Goal: Transaction & Acquisition: Purchase product/service

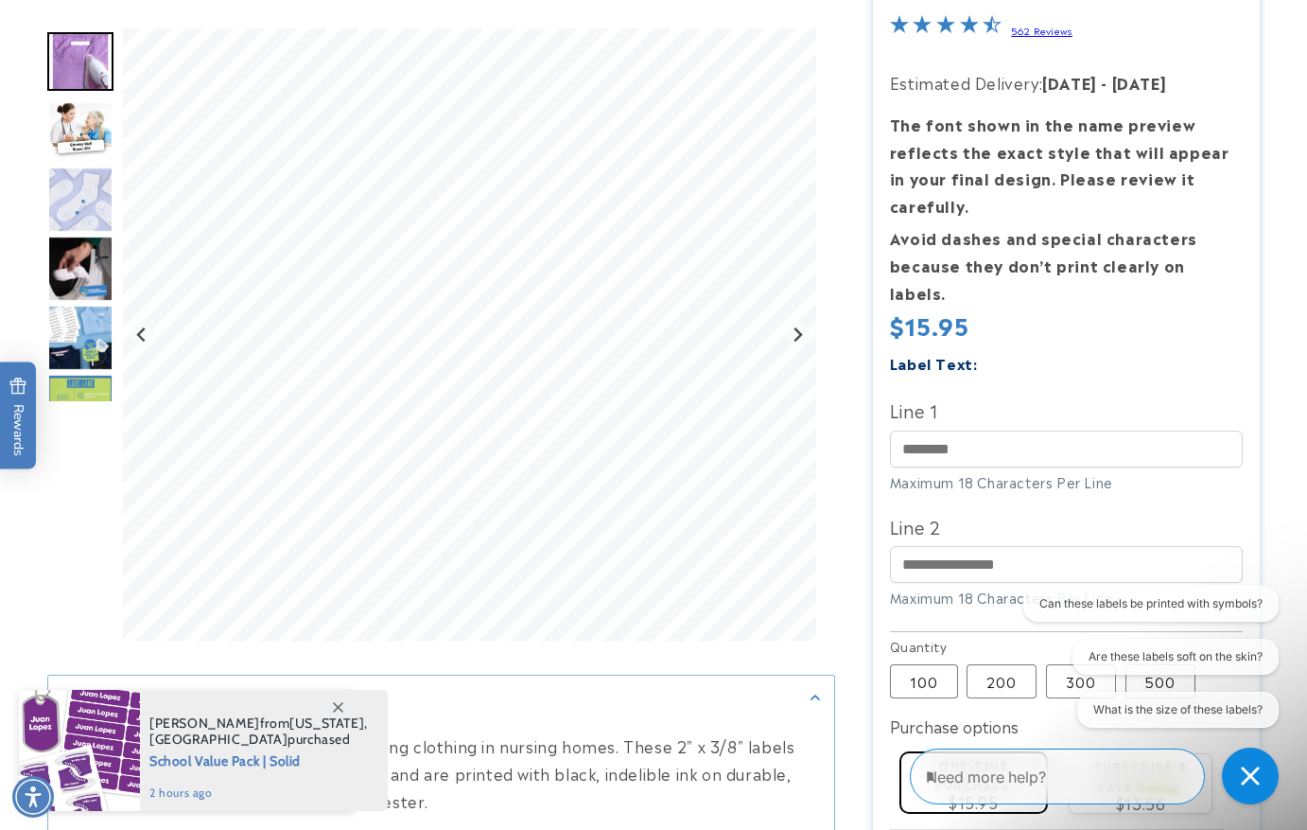
scroll to position [284, 0]
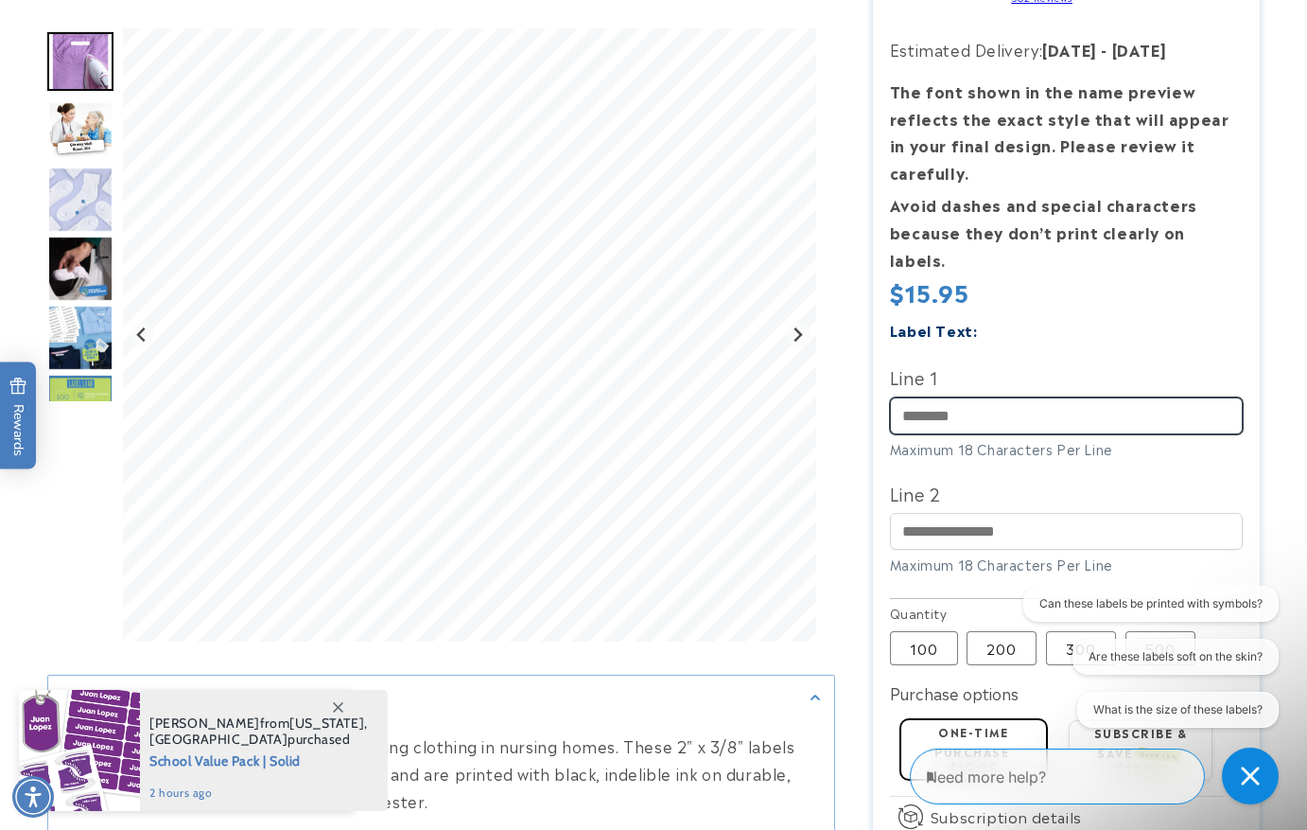
click at [939, 397] on input "Line 1" at bounding box center [1067, 415] width 354 height 37
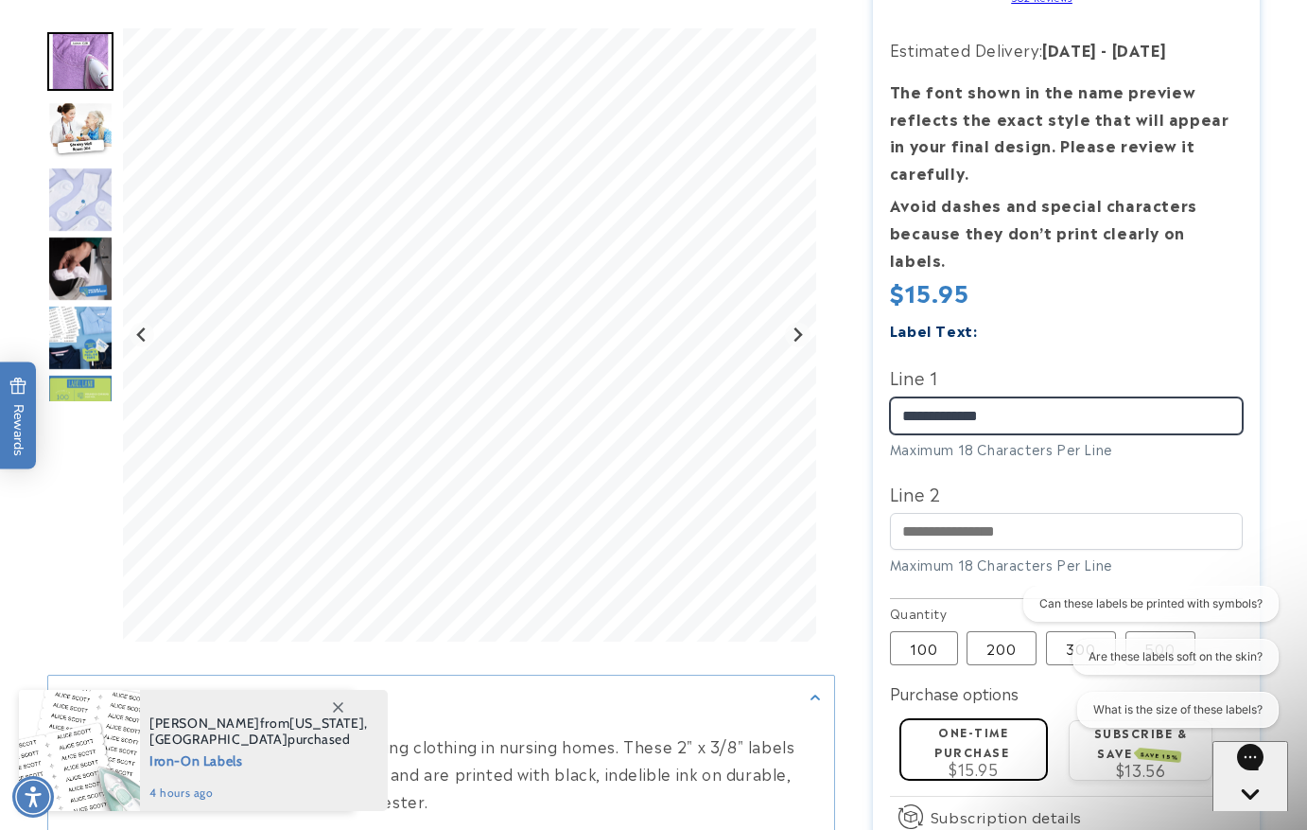
type input "**********"
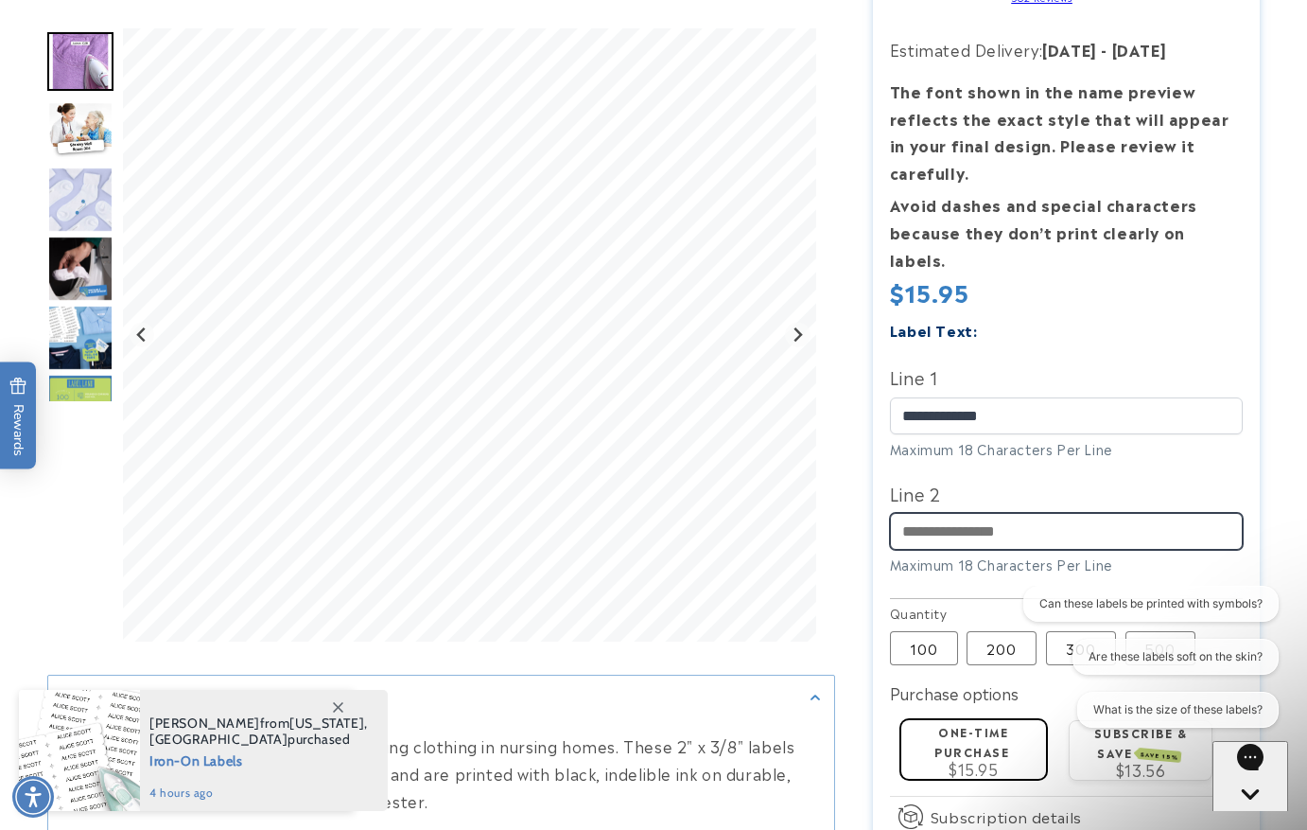
click at [918, 513] on input "Line 2" at bounding box center [1067, 531] width 354 height 37
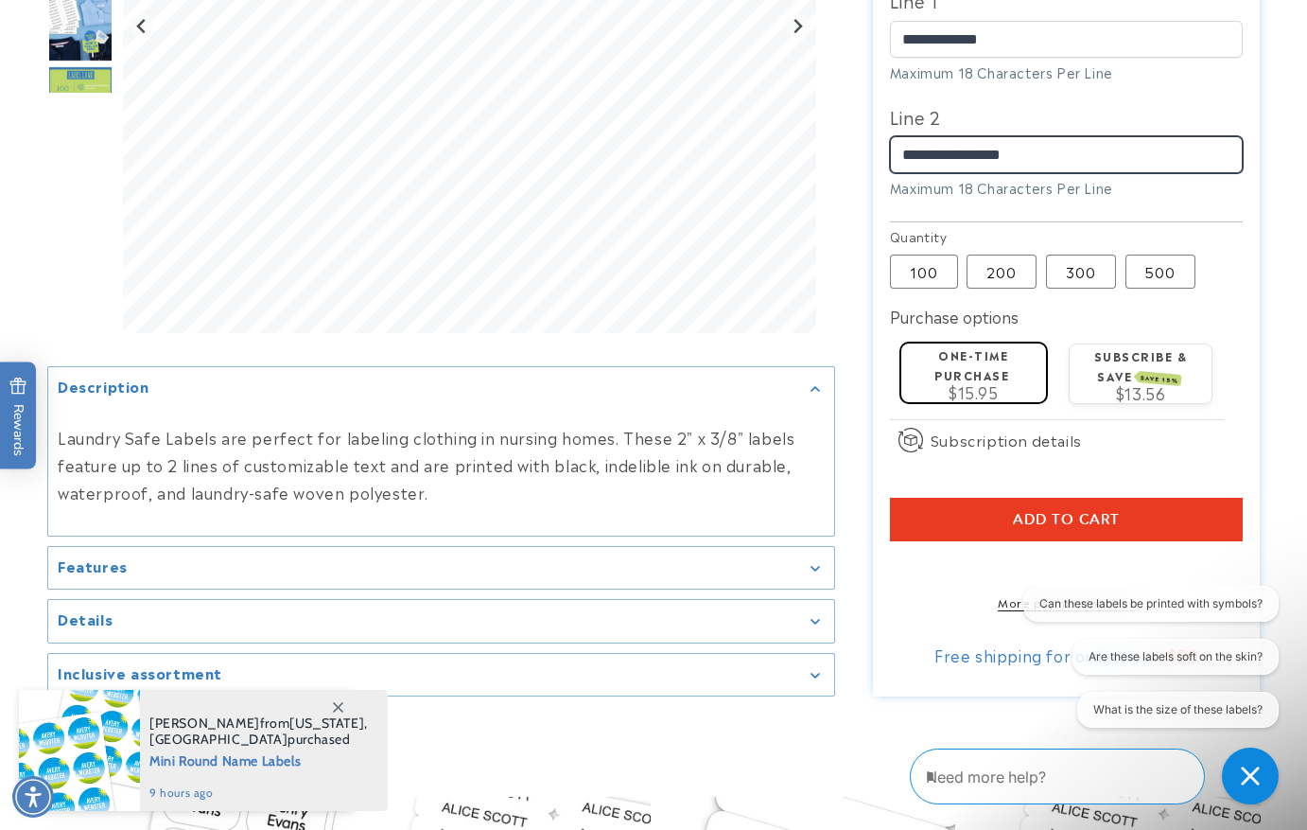
scroll to position [662, 0]
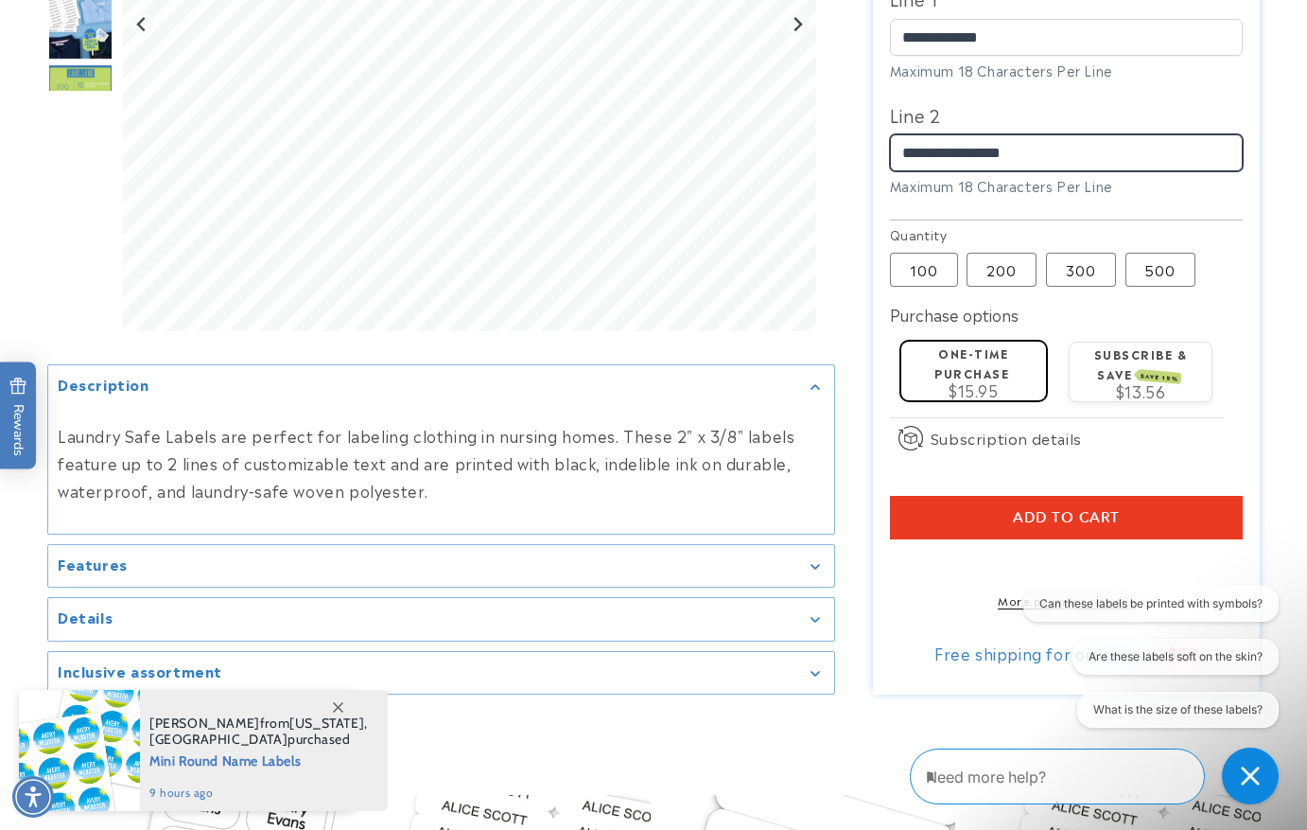
type input "**********"
click at [982, 347] on label "One-time purchase" at bounding box center [972, 362] width 75 height 37
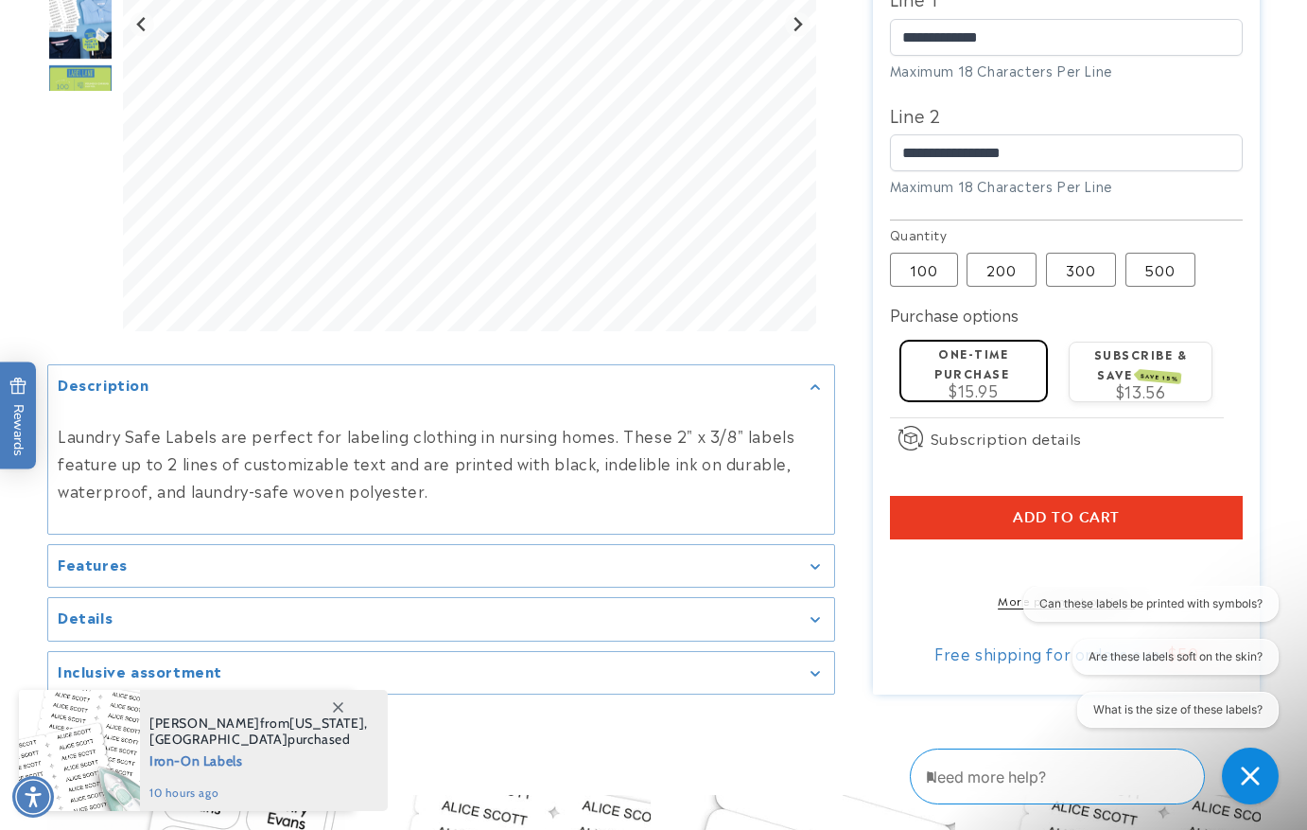
click at [820, 564] on icon "Gallery Viewer" at bounding box center [816, 566] width 9 height 5
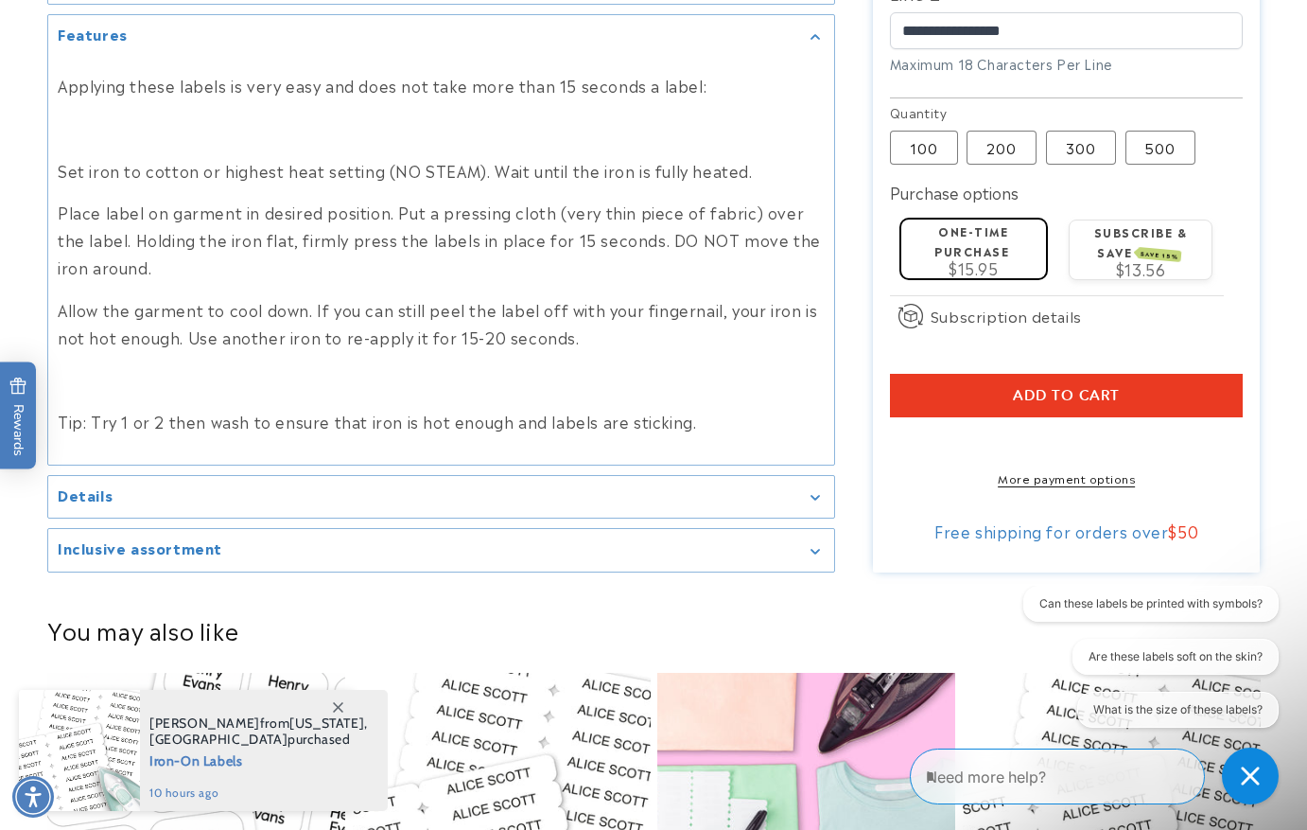
scroll to position [1040, 0]
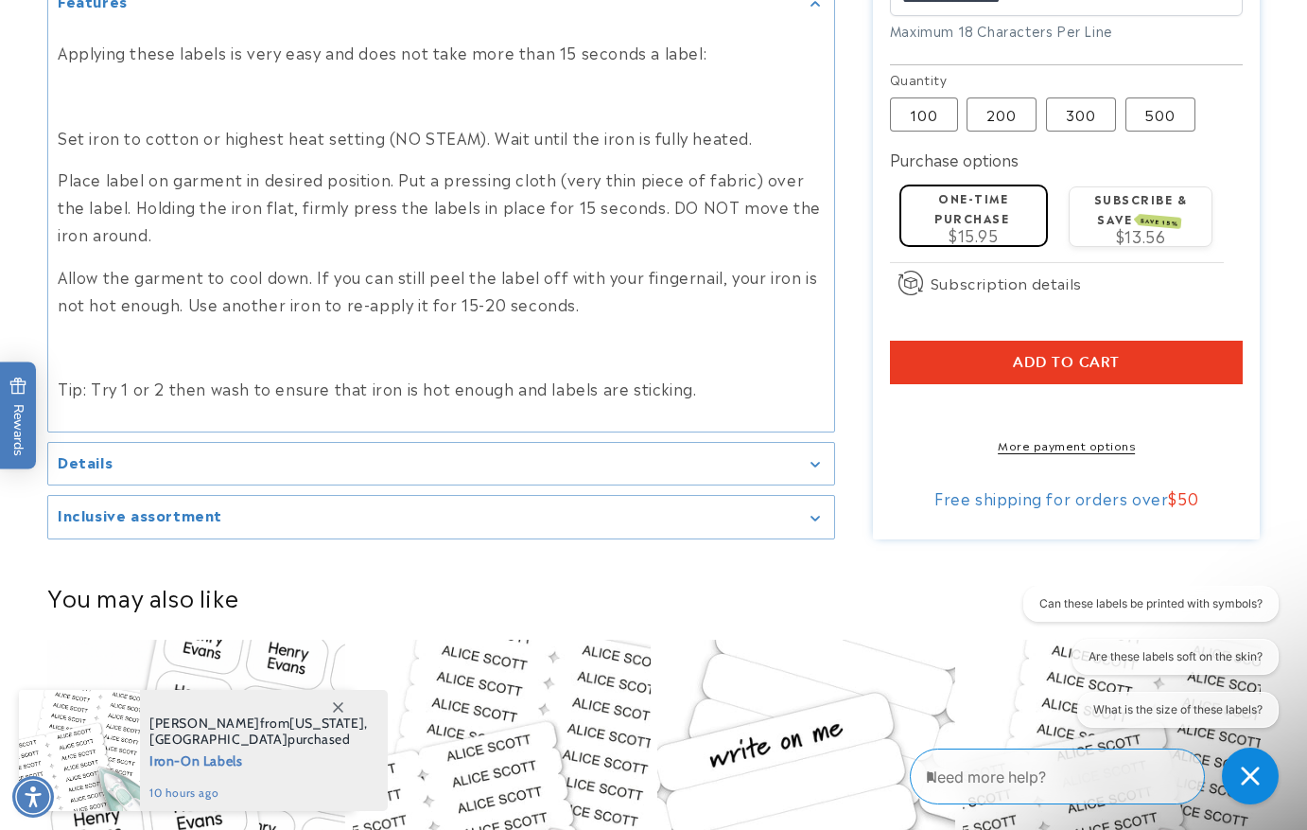
click at [813, 461] on summary "Details" at bounding box center [441, 464] width 786 height 43
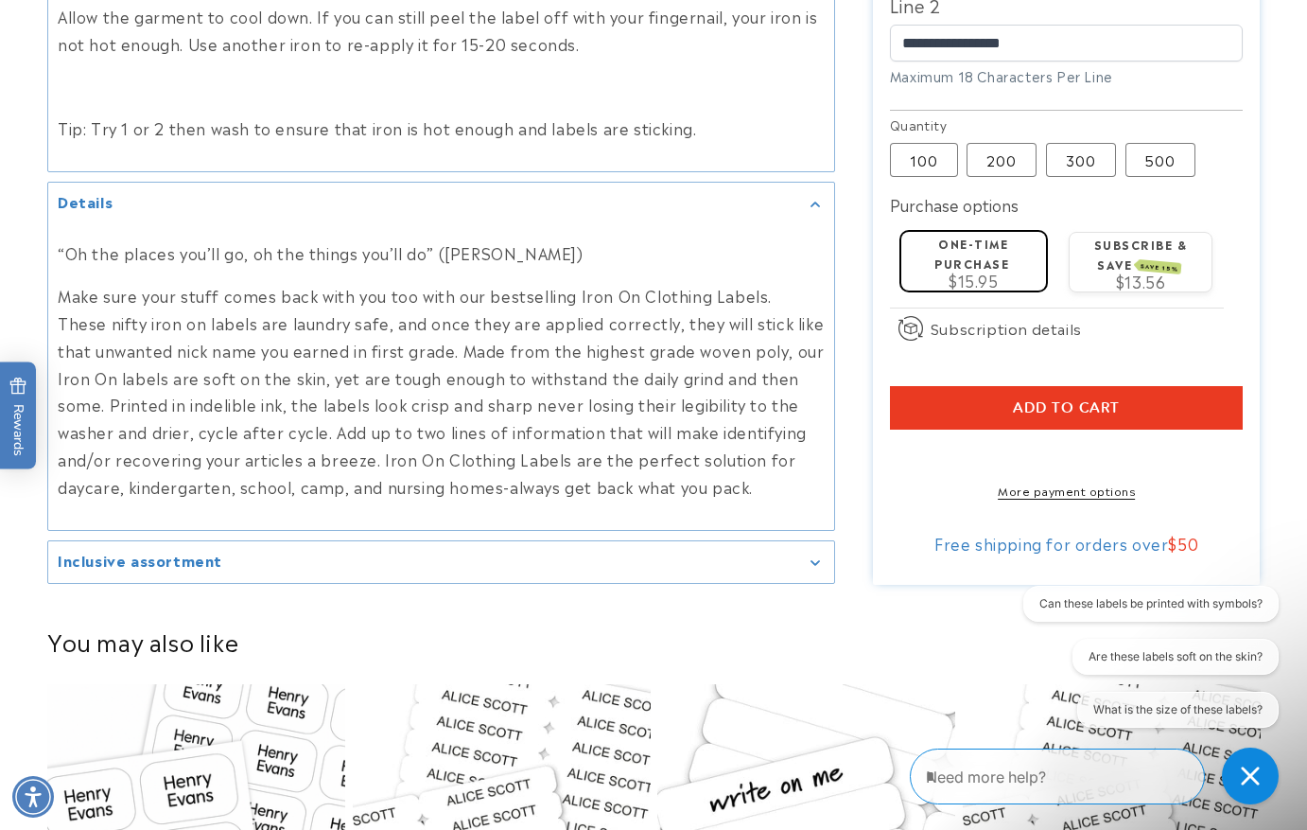
scroll to position [1419, 0]
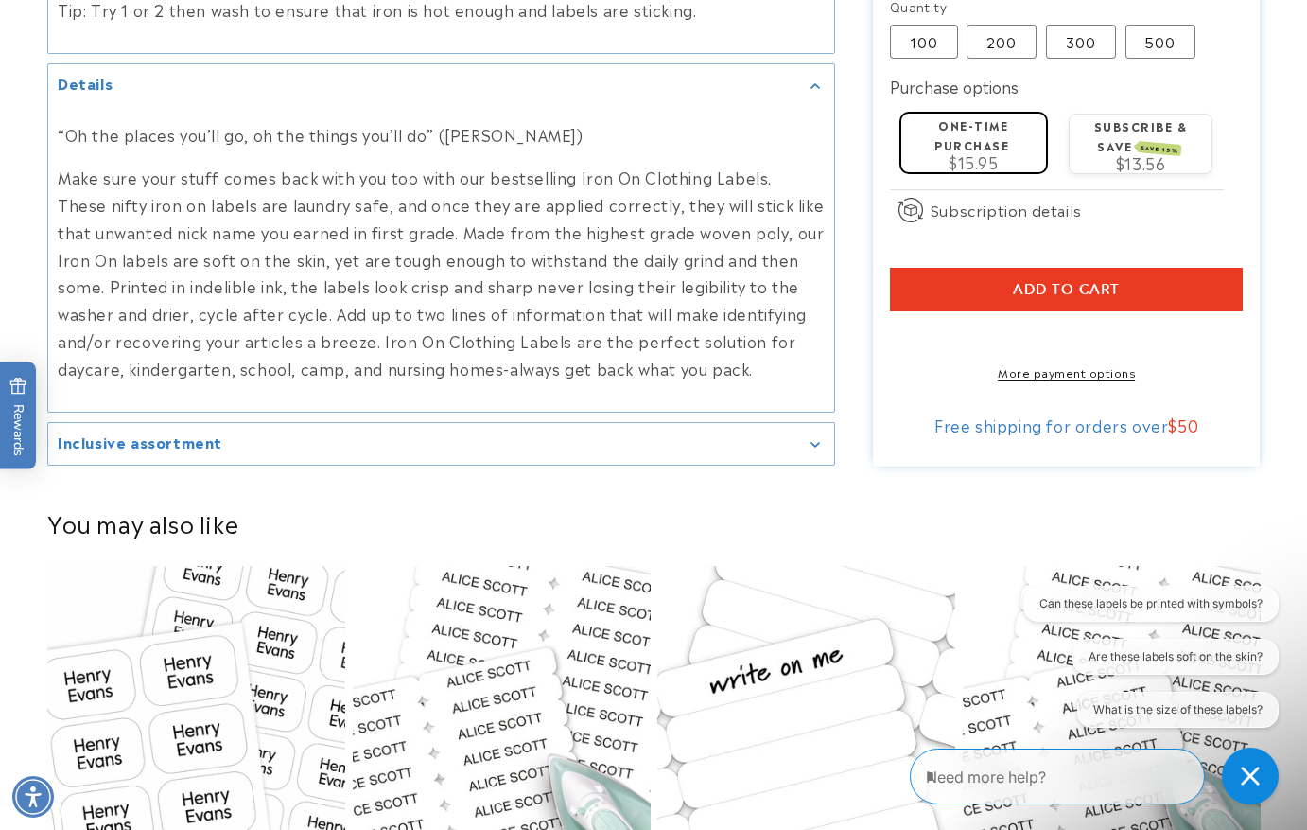
click at [812, 442] on icon "Gallery Viewer" at bounding box center [815, 445] width 9 height 6
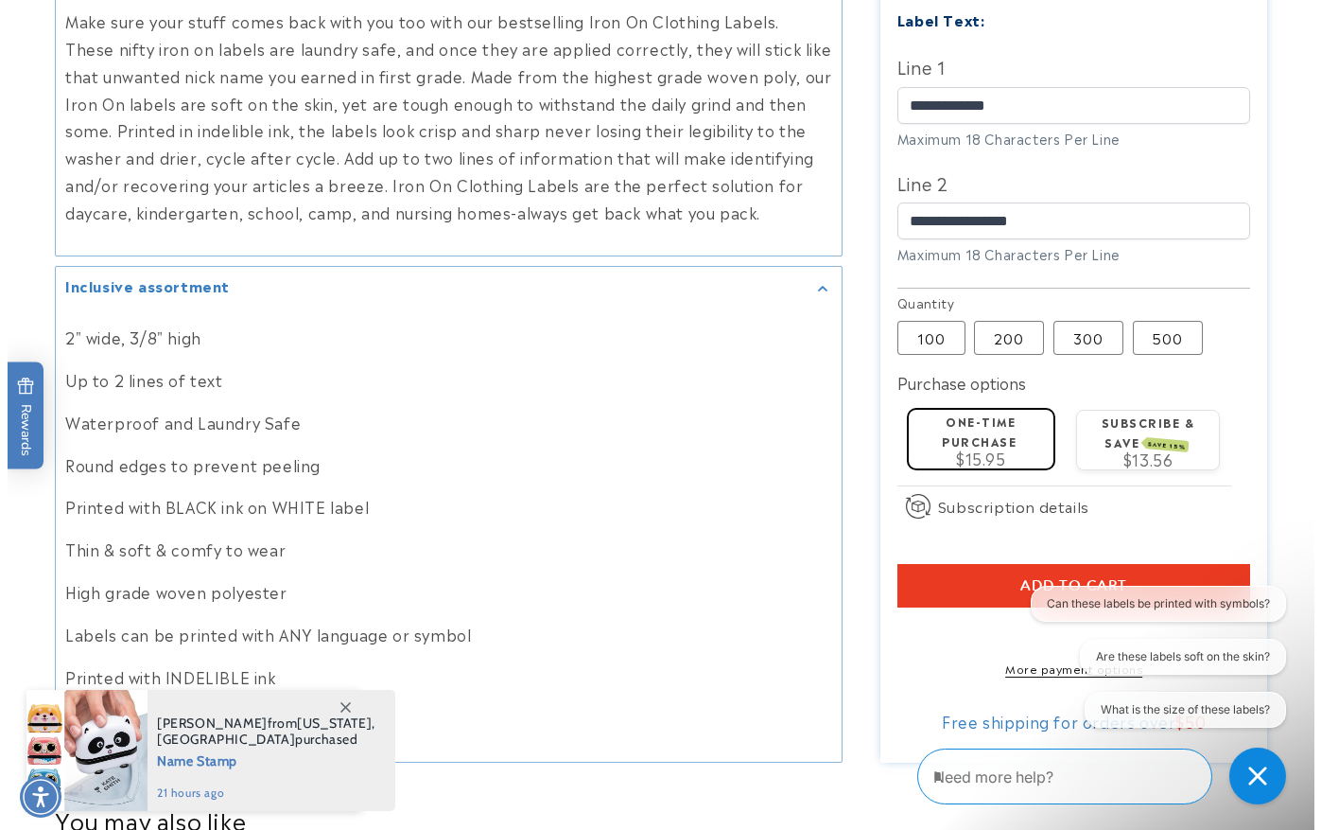
scroll to position [1608, 0]
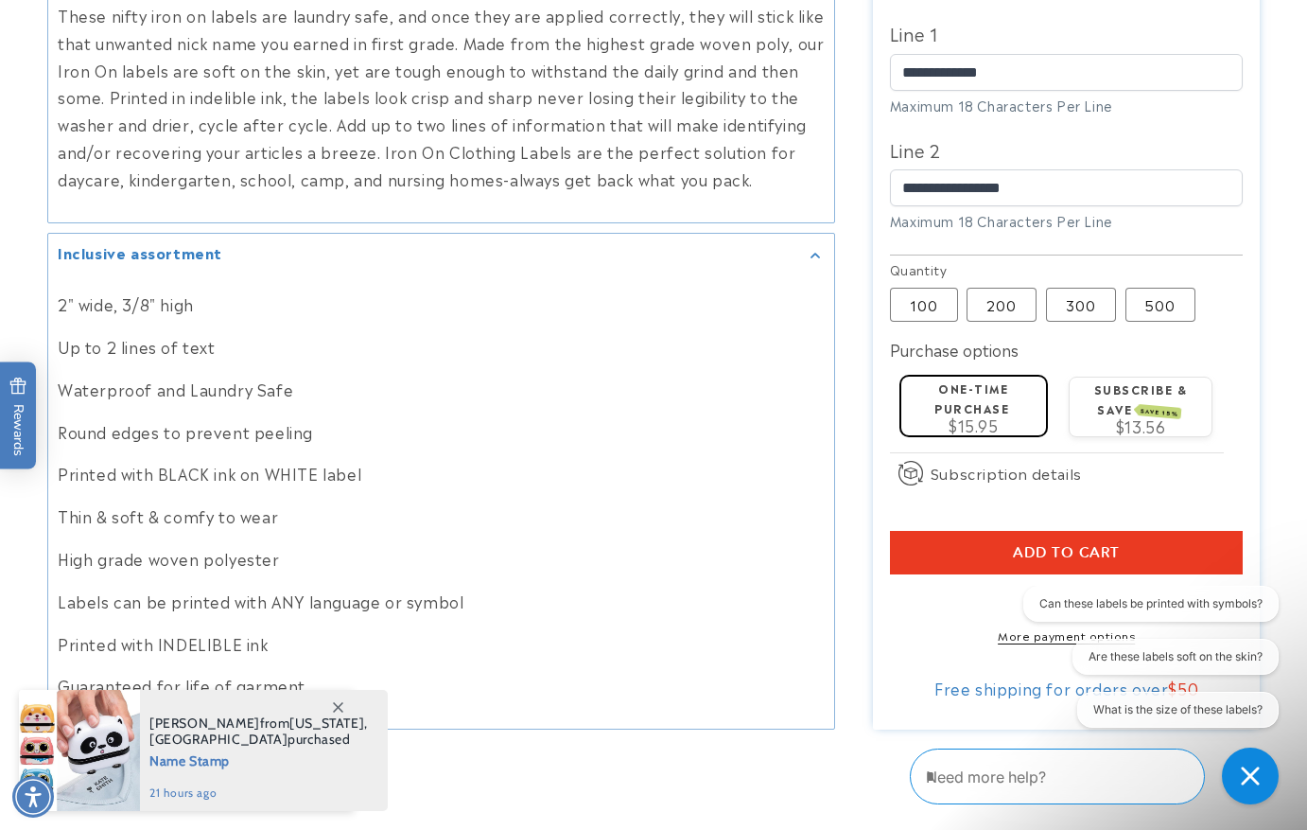
click at [1083, 545] on span "Add to cart" at bounding box center [1066, 553] width 107 height 17
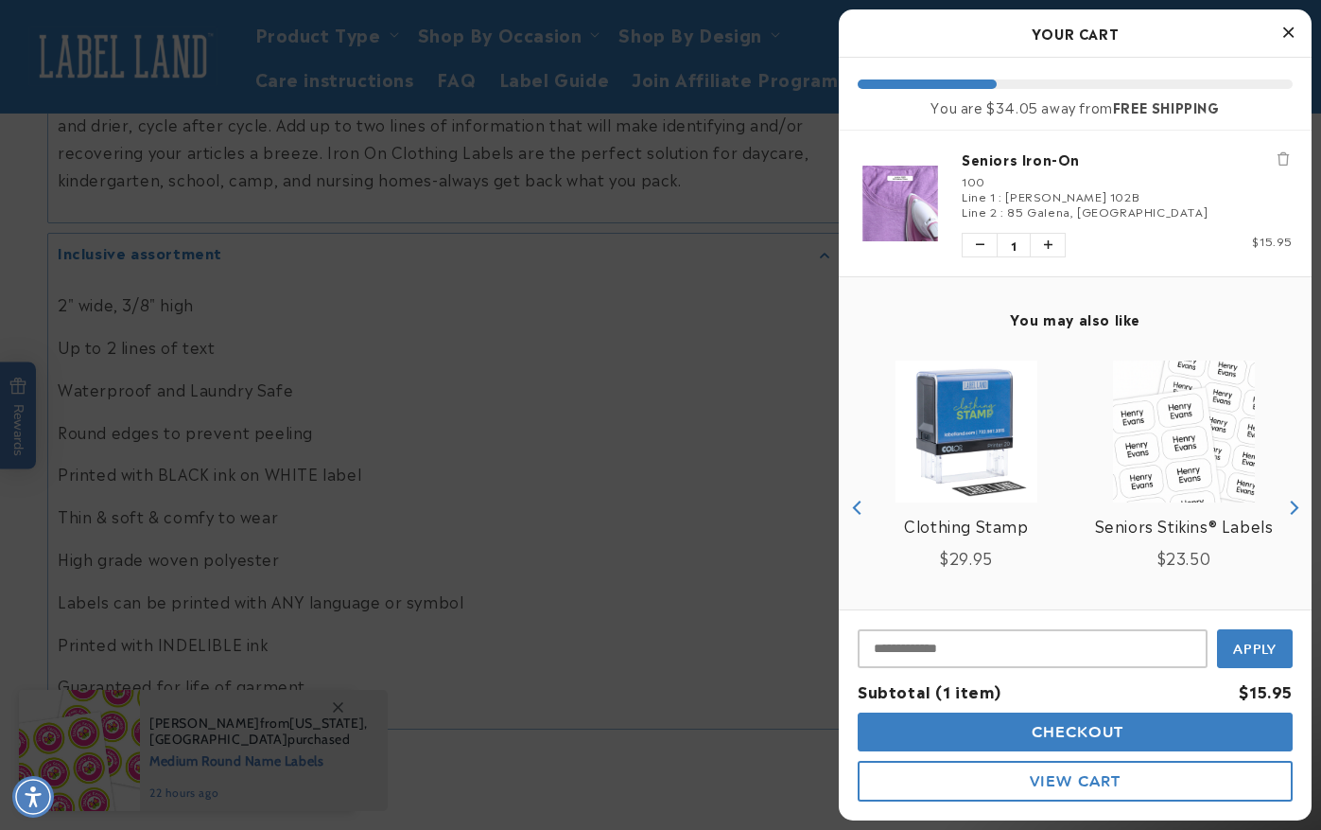
click at [1097, 776] on span "View Cart" at bounding box center [1075, 781] width 91 height 18
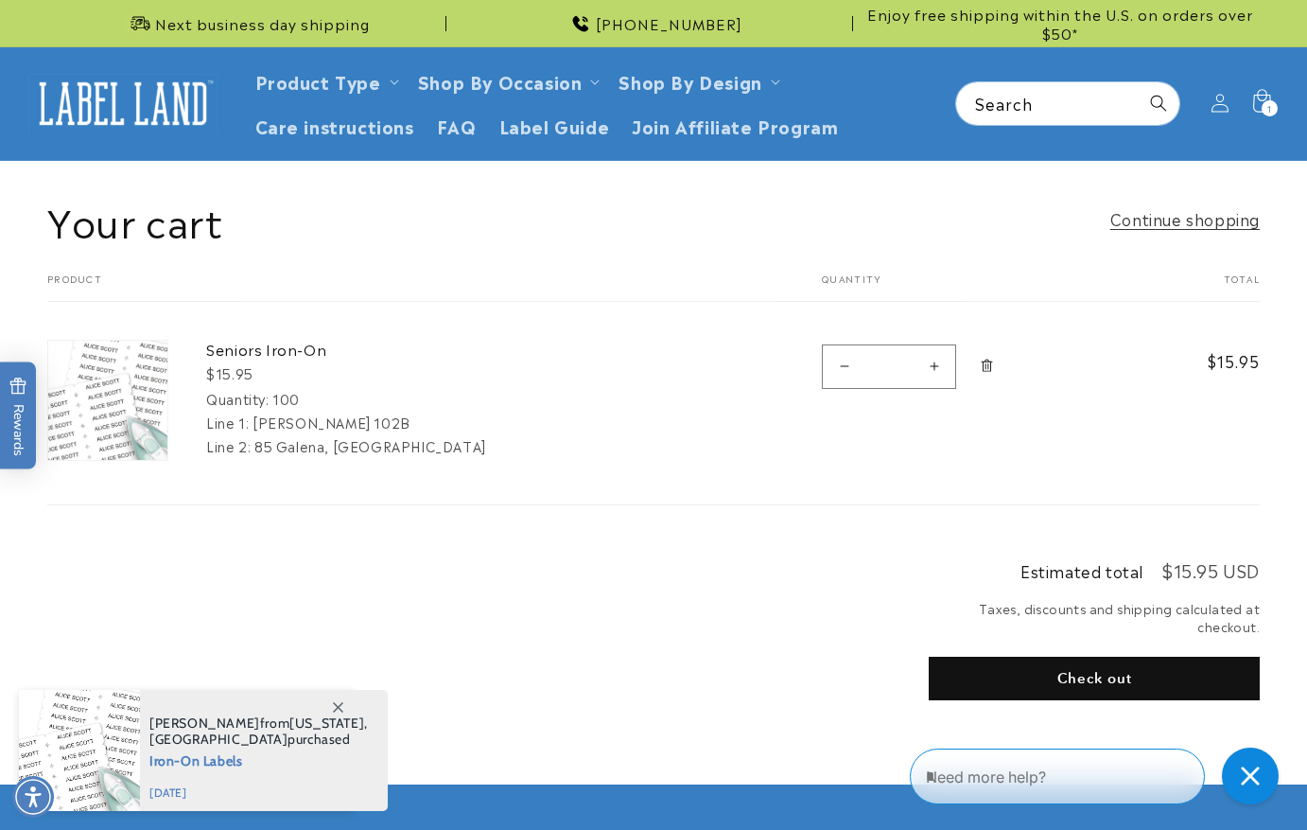
click at [1108, 676] on button "Check out" at bounding box center [1094, 678] width 331 height 44
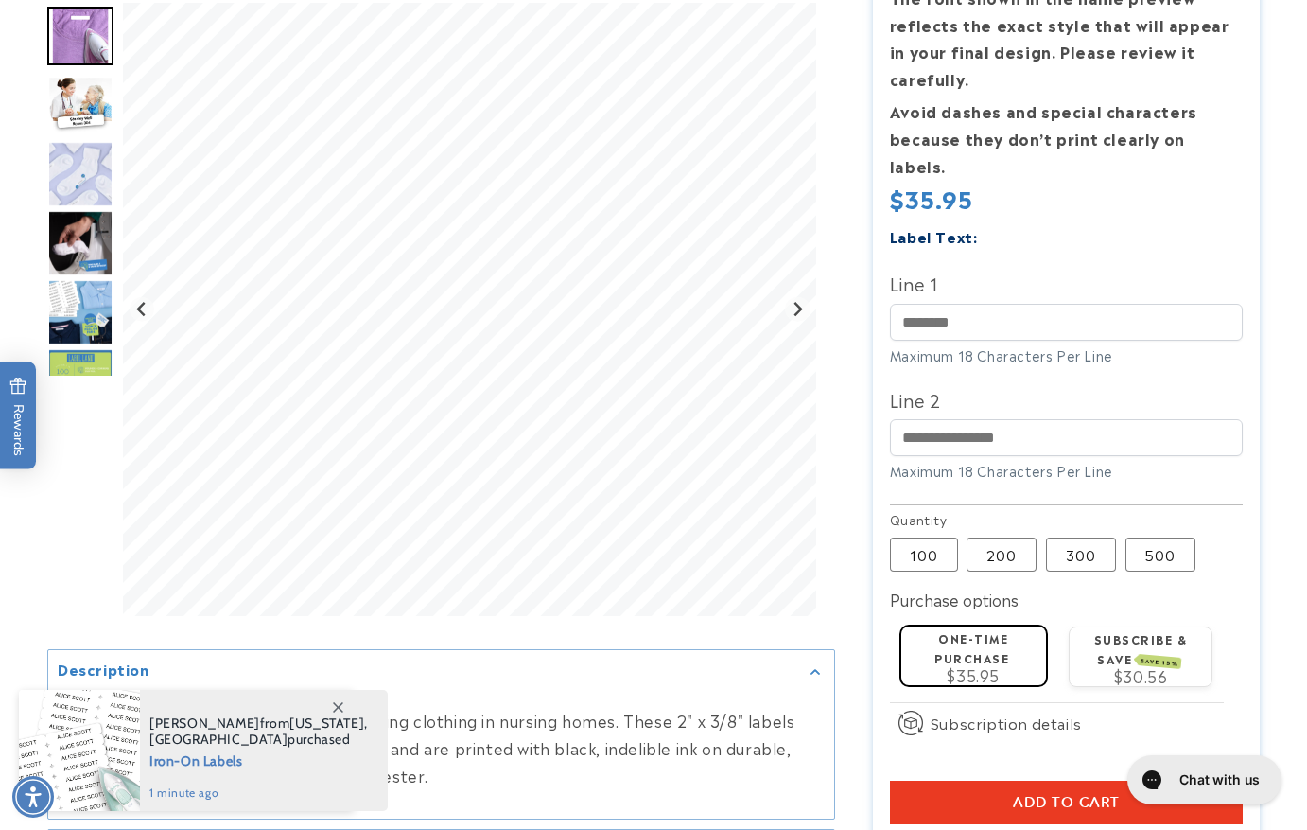
scroll to position [378, 0]
click at [928, 536] on label "100 Variant sold out or unavailable" at bounding box center [924, 553] width 68 height 34
